Goal: Transaction & Acquisition: Subscribe to service/newsletter

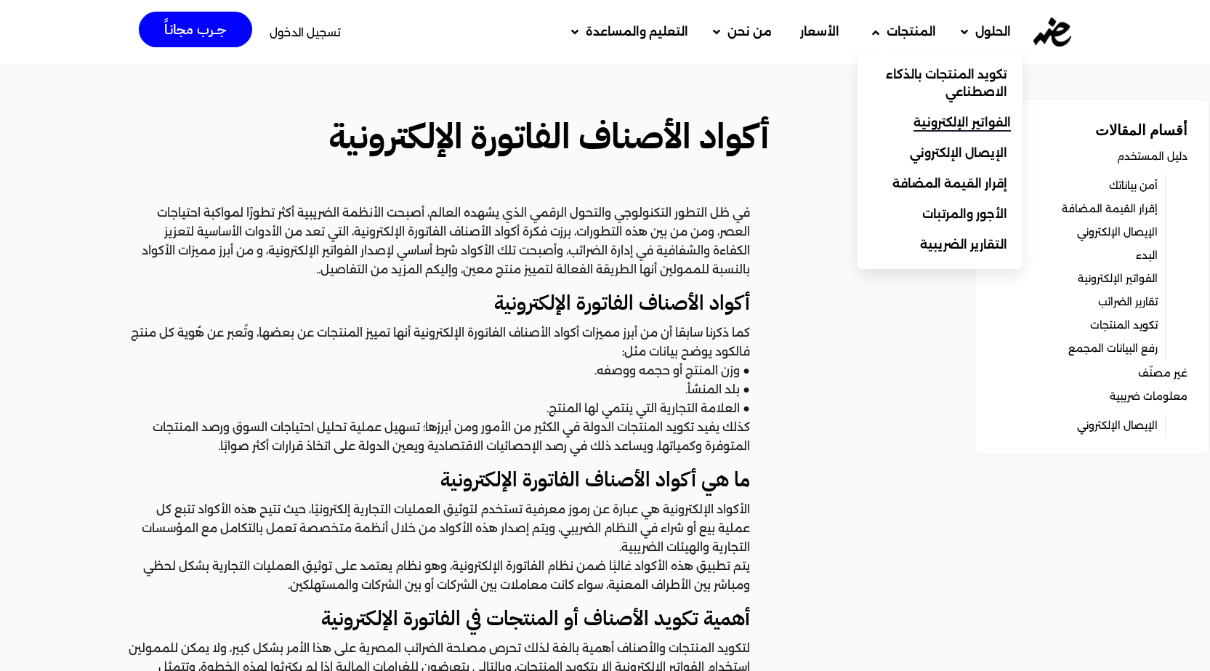
click at [926, 113] on link "الفواتير الإلكترونية" at bounding box center [939, 123] width 165 height 31
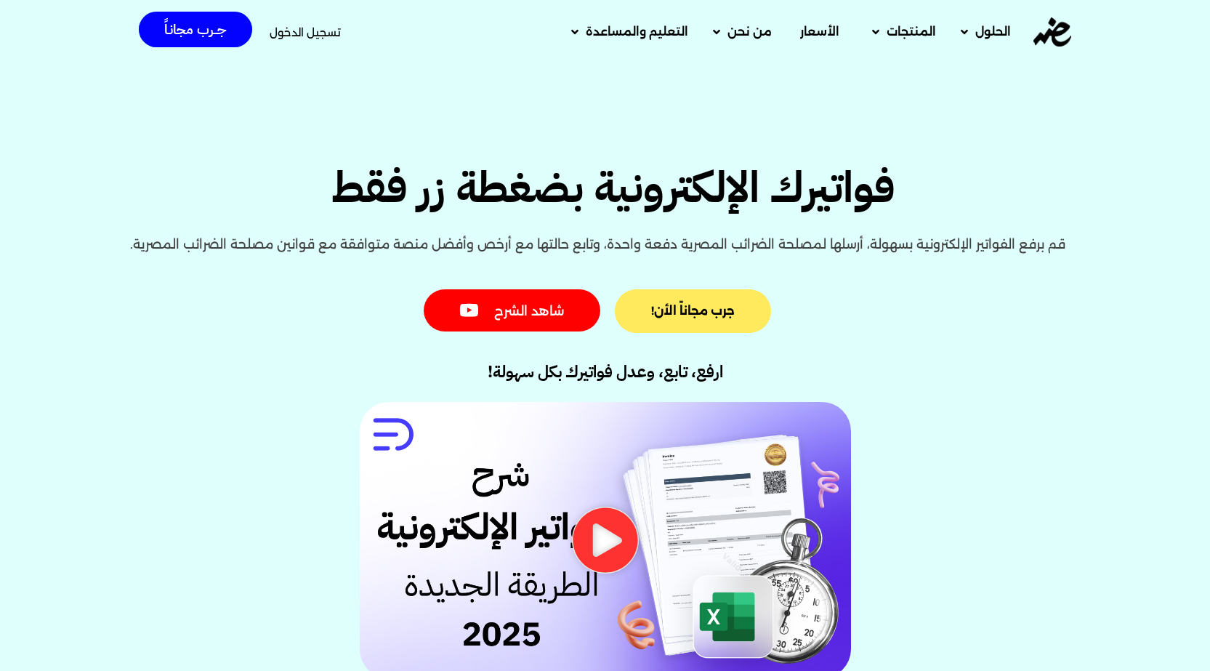
click at [711, 299] on link "جرب مجاناً الأن!" at bounding box center [693, 311] width 156 height 44
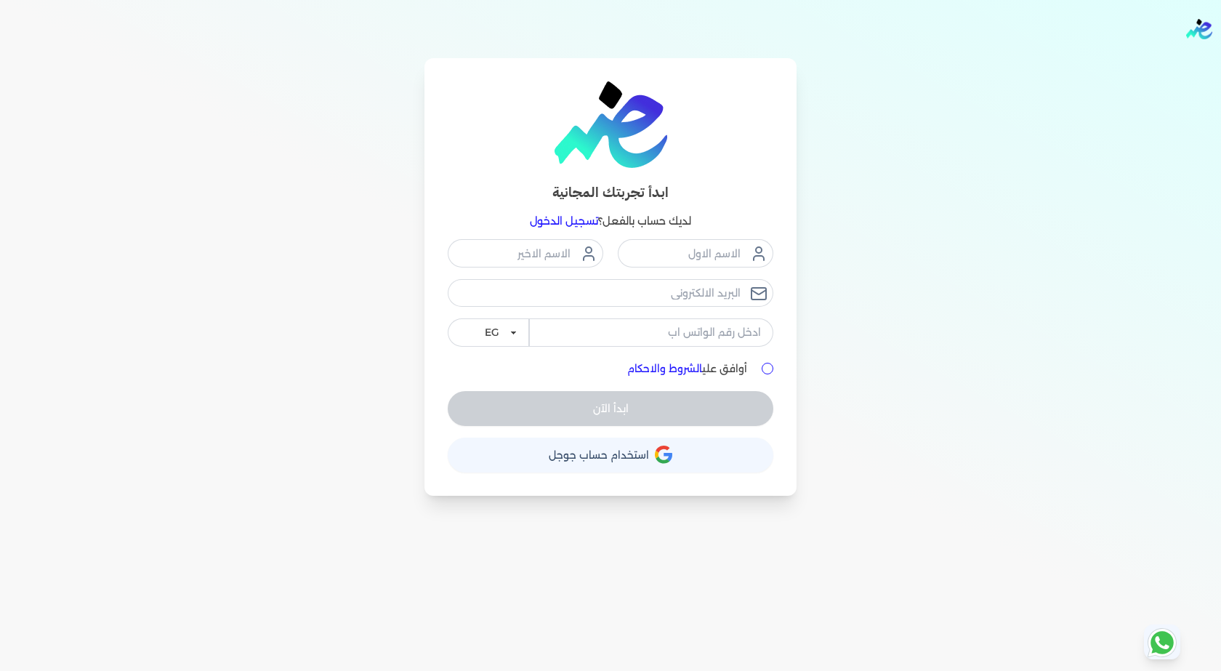
drag, startPoint x: 714, startPoint y: 222, endPoint x: 503, endPoint y: 222, distance: 211.4
click at [503, 222] on p "لديك حساب بالفعل؟ تسجيل الدخول" at bounding box center [610, 221] width 325 height 19
click at [602, 133] on img at bounding box center [610, 124] width 113 height 86
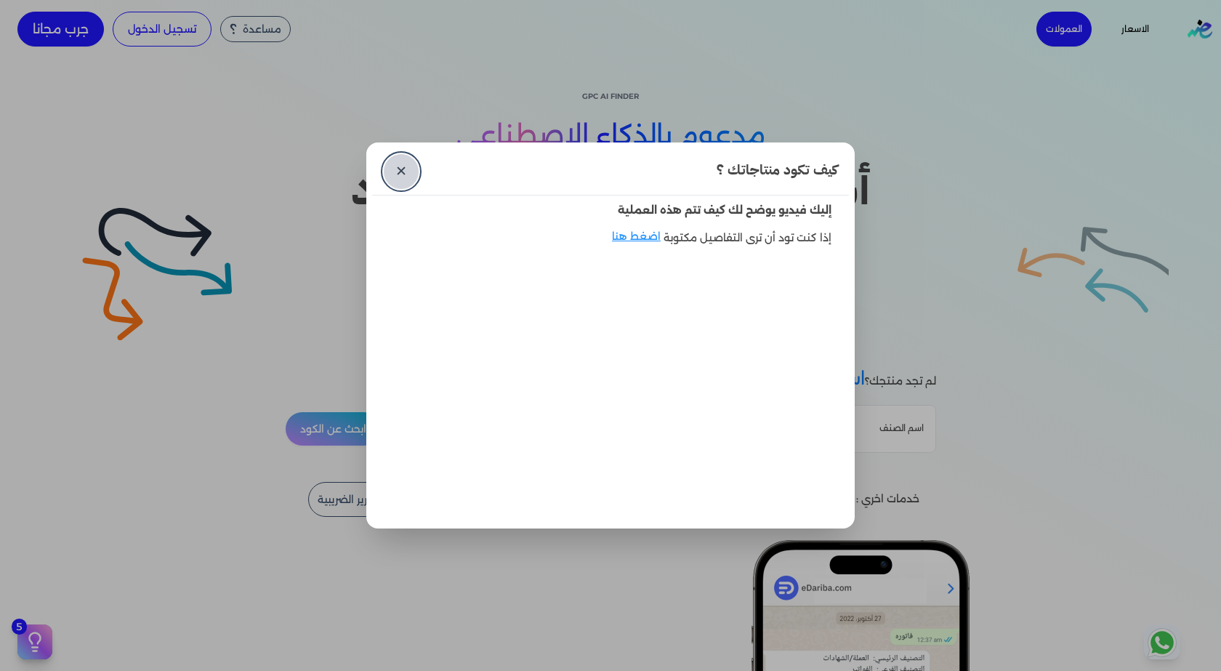
click at [402, 163] on link "✕" at bounding box center [401, 171] width 35 height 35
